Goal: Find specific fact: Find specific fact

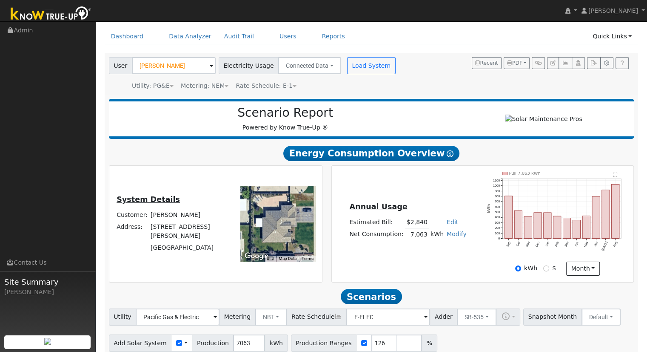
scroll to position [43, 0]
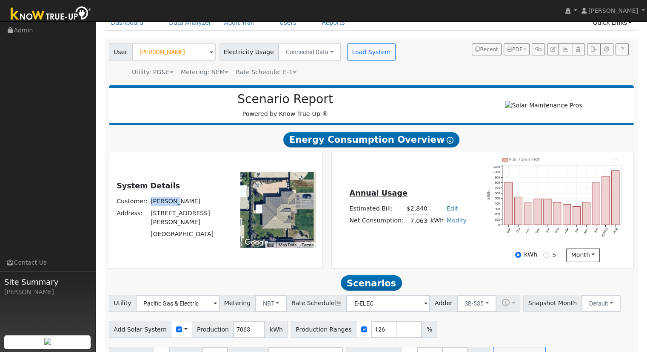
drag, startPoint x: 177, startPoint y: 208, endPoint x: 150, endPoint y: 210, distance: 27.3
click at [150, 207] on td "[PERSON_NAME]" at bounding box center [189, 201] width 80 height 12
drag, startPoint x: 165, startPoint y: 206, endPoint x: 186, endPoint y: 167, distance: 44.2
click at [186, 168] on div "System Details Customer: [PERSON_NAME] Address: [STREET_ADDRESS][PERSON_NAME] T…" at bounding box center [216, 210] width 210 height 104
drag, startPoint x: 151, startPoint y: 220, endPoint x: 198, endPoint y: 225, distance: 47.5
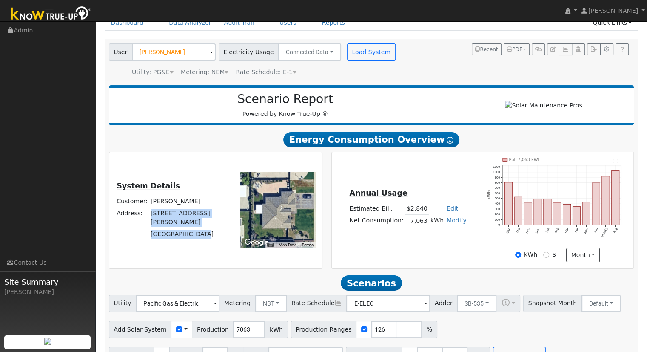
click at [209, 232] on tbody "Customer: [PERSON_NAME] Address: [STREET_ADDRESS][PERSON_NAME]" at bounding box center [172, 217] width 114 height 45
copy tbody "[STREET_ADDRESS][PERSON_NAME]"
click at [171, 156] on div "System Details Customer: [PERSON_NAME] Address: [STREET_ADDRESS][PERSON_NAME] T…" at bounding box center [215, 210] width 213 height 116
drag, startPoint x: 197, startPoint y: 226, endPoint x: 143, endPoint y: 219, distance: 54.6
click at [143, 219] on tbody "Customer: [PERSON_NAME] Address: [STREET_ADDRESS][PERSON_NAME]" at bounding box center [172, 217] width 114 height 45
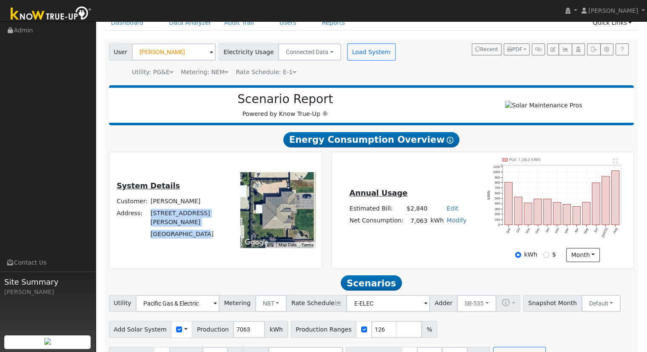
click at [143, 219] on td "Address:" at bounding box center [132, 217] width 34 height 21
